Goal: Navigation & Orientation: Find specific page/section

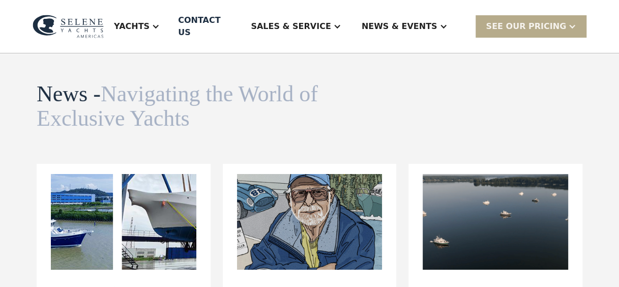
click at [96, 26] on img at bounding box center [68, 26] width 71 height 23
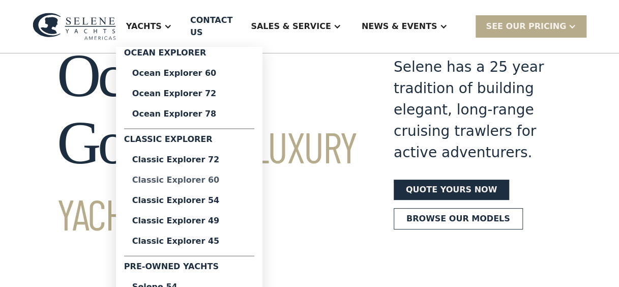
scroll to position [51, 0]
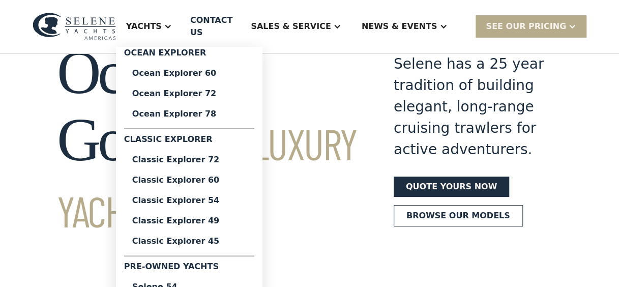
click at [210, 260] on div "Pre-Owned Yachts" at bounding box center [189, 268] width 130 height 16
click at [209, 283] on div "Selene 54" at bounding box center [189, 287] width 114 height 8
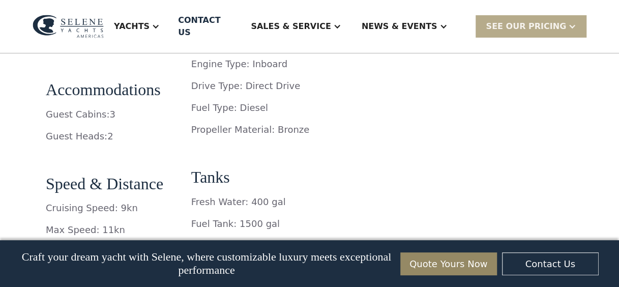
scroll to position [1677, 0]
